Goal: Task Accomplishment & Management: Use online tool/utility

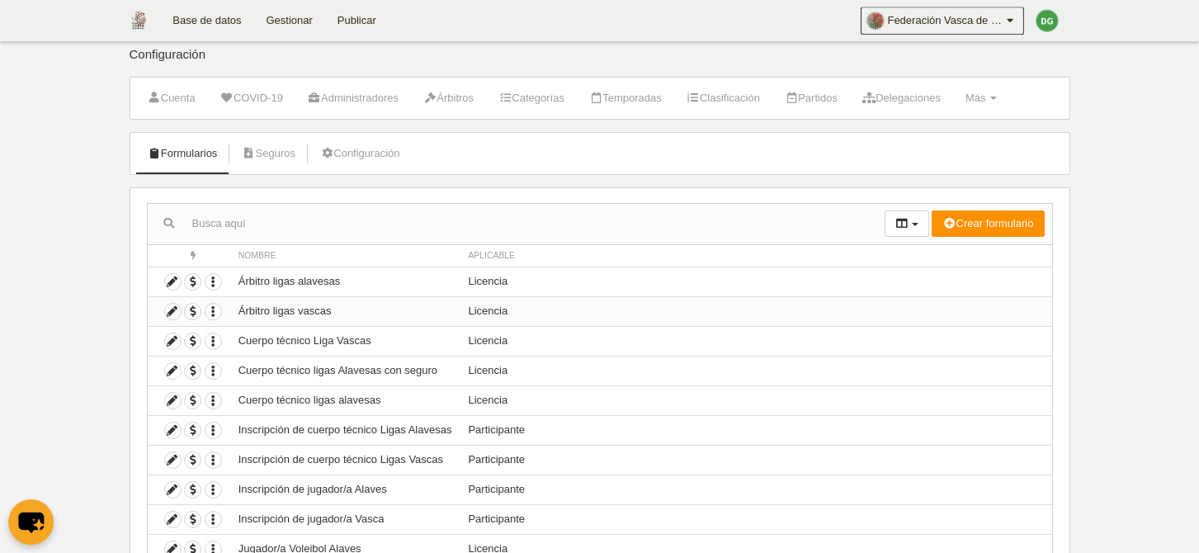
scroll to position [101, 0]
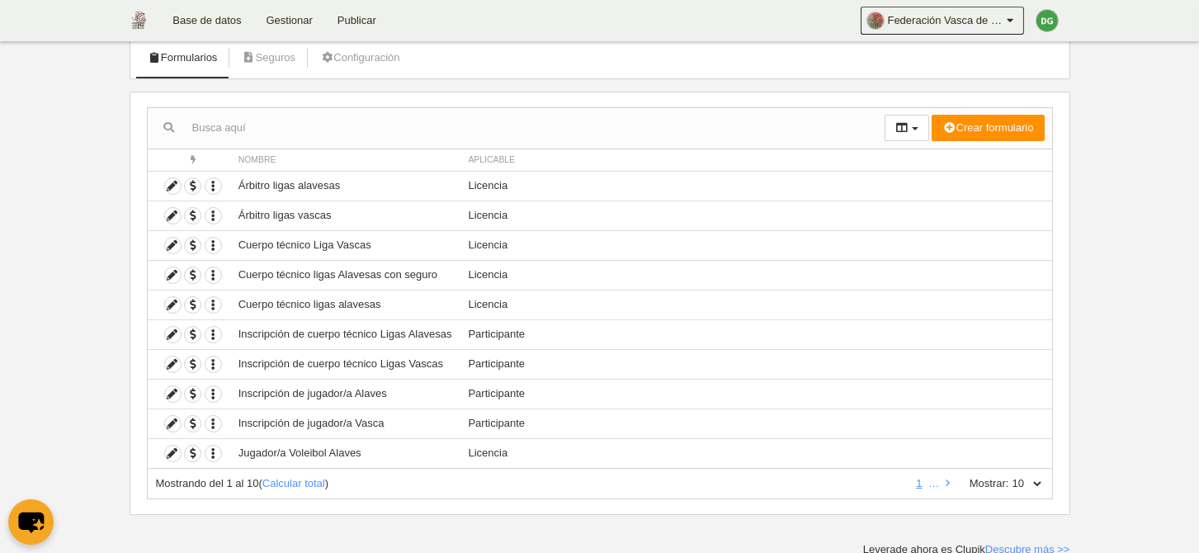
click at [1009, 476] on select "10 25 50 100 500" at bounding box center [1026, 483] width 35 height 15
click option "10" at bounding box center [0, 0] width 0 height 0
click at [1009, 476] on select "10 25 50 100 500" at bounding box center [1026, 483] width 35 height 15
select select "25"
click option "25" at bounding box center [0, 0] width 0 height 0
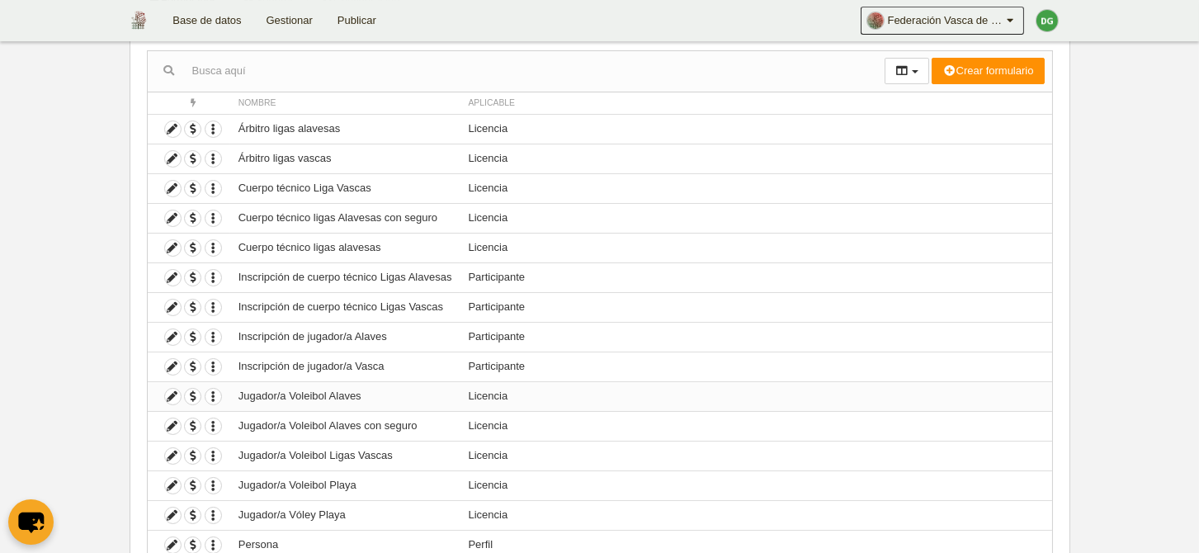
scroll to position [187, 0]
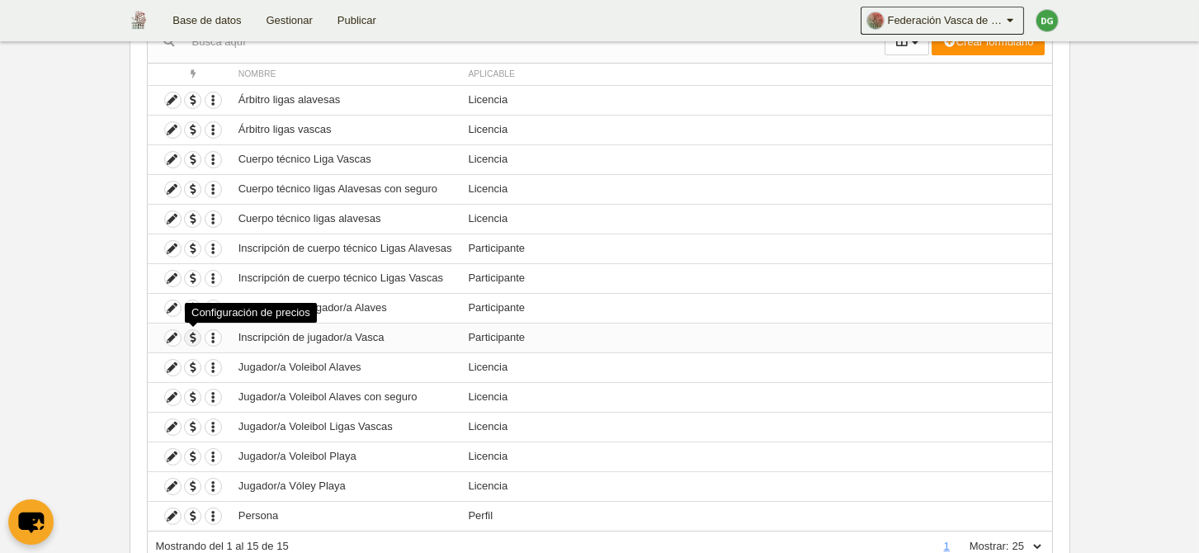
click at [193, 337] on span "button" at bounding box center [193, 338] width 16 height 16
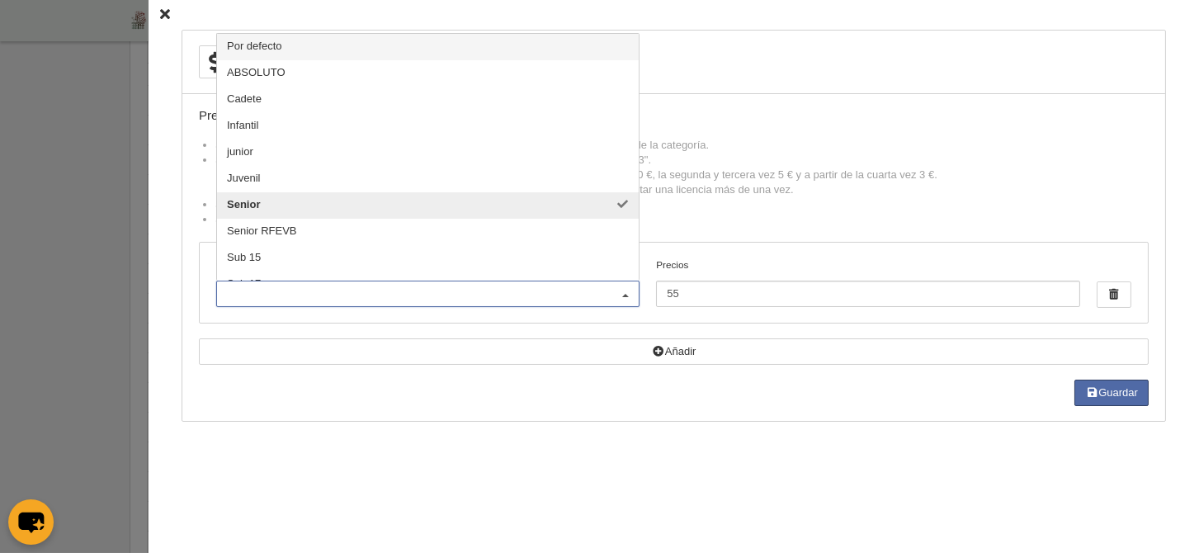
click at [619, 302] on div at bounding box center [625, 294] width 26 height 26
click at [279, 52] on span "Por defecto" at bounding box center [254, 46] width 55 height 12
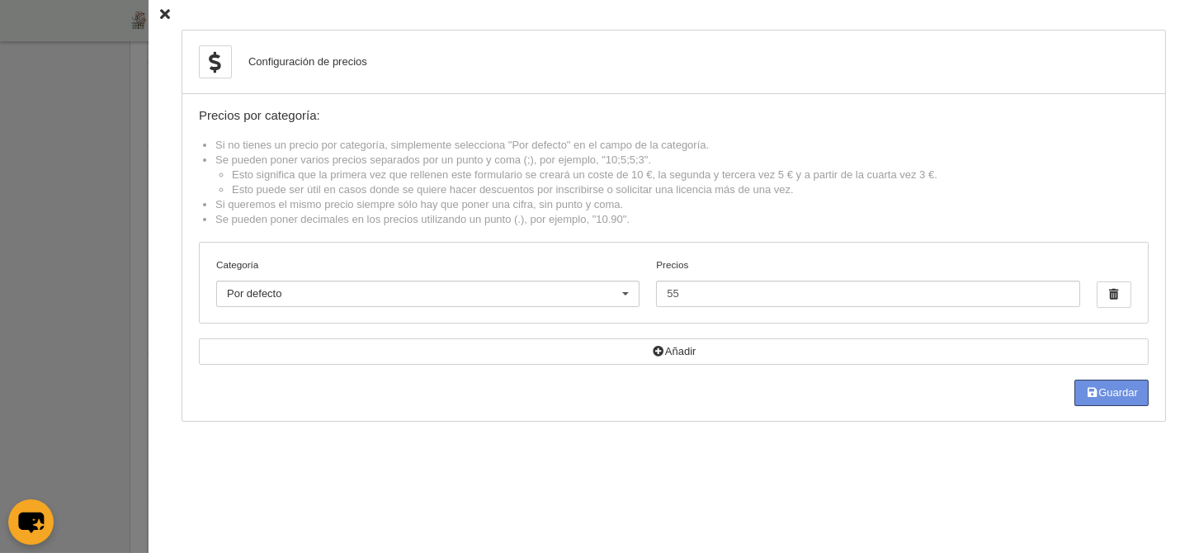
click at [1086, 398] on icon "button" at bounding box center [1091, 392] width 13 height 11
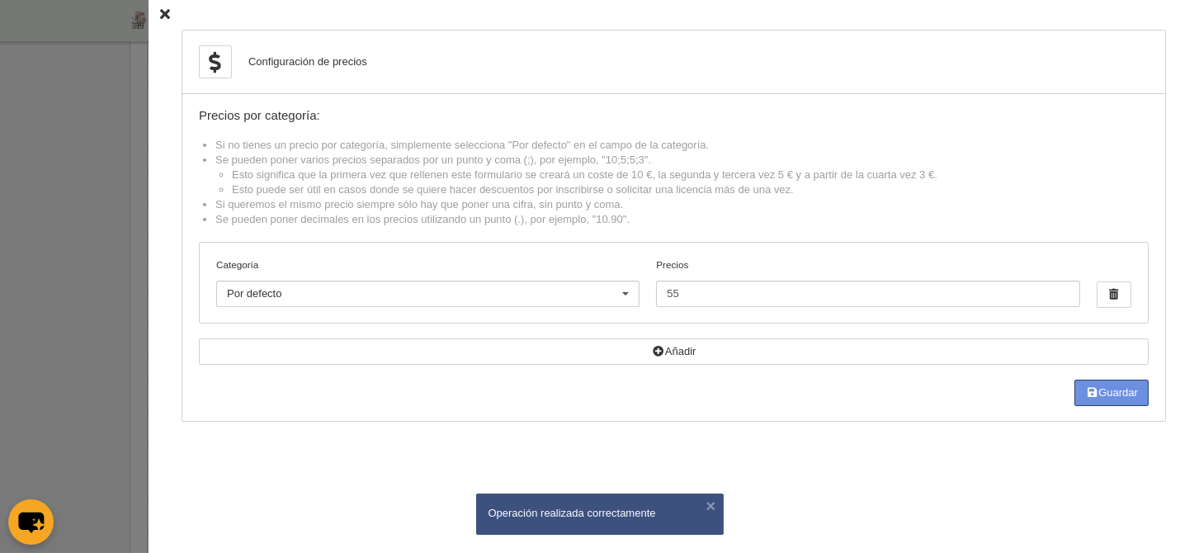
click at [163, 16] on icon at bounding box center [165, 15] width 10 height 11
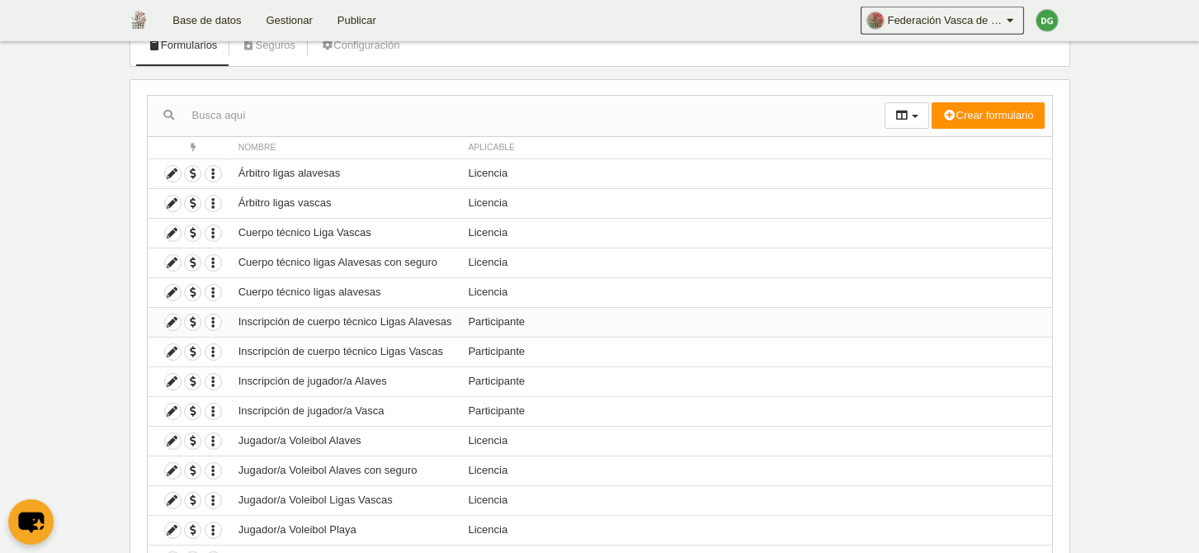
scroll to position [170, 0]
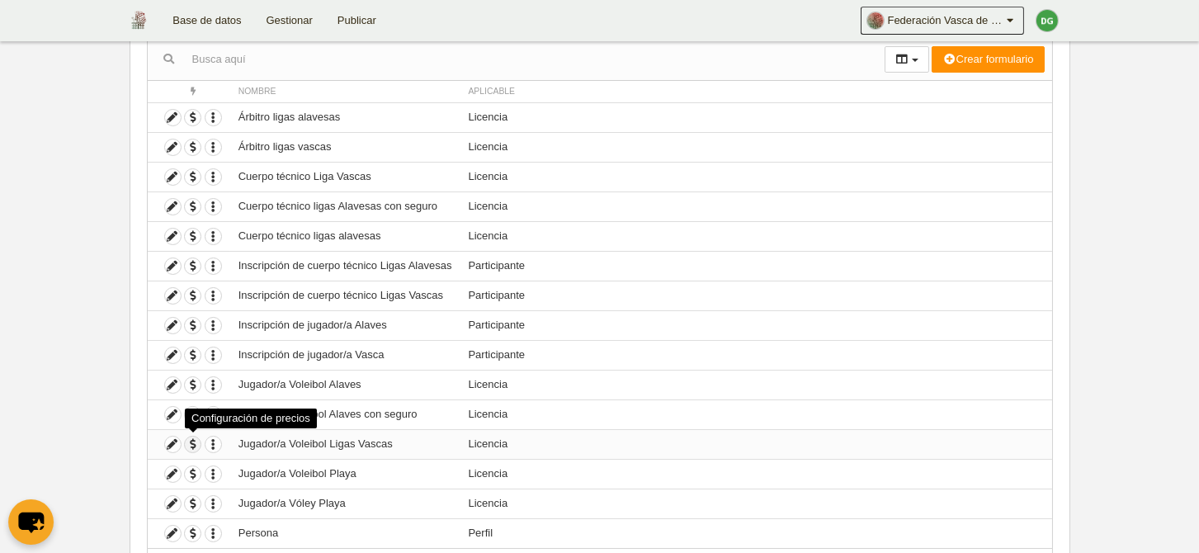
click at [198, 441] on span "button" at bounding box center [193, 444] width 16 height 16
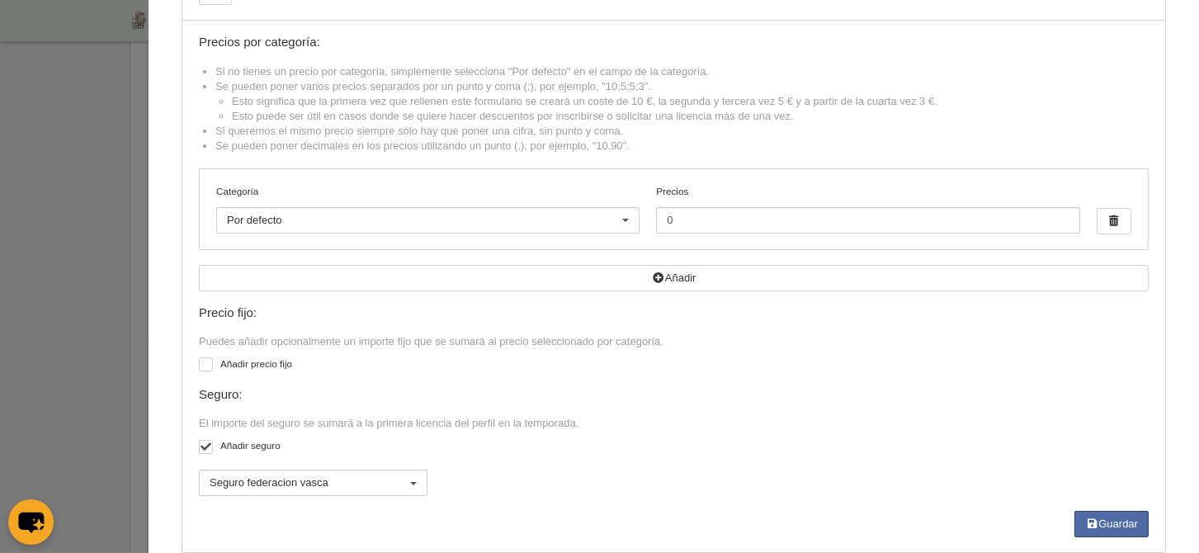
scroll to position [0, 0]
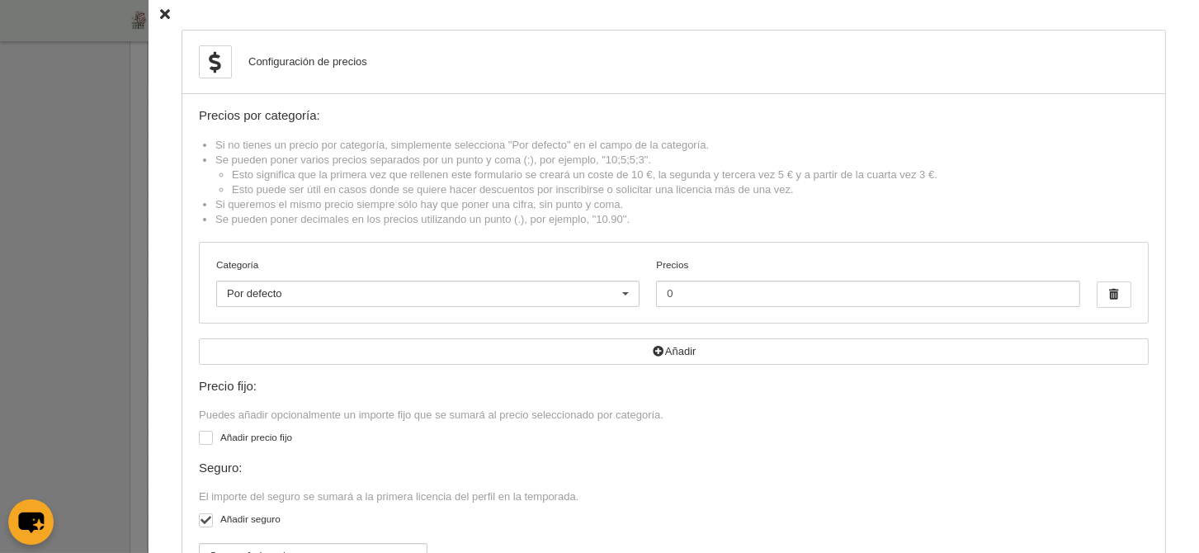
click at [162, 13] on icon at bounding box center [165, 15] width 10 height 11
